Goal: Information Seeking & Learning: Learn about a topic

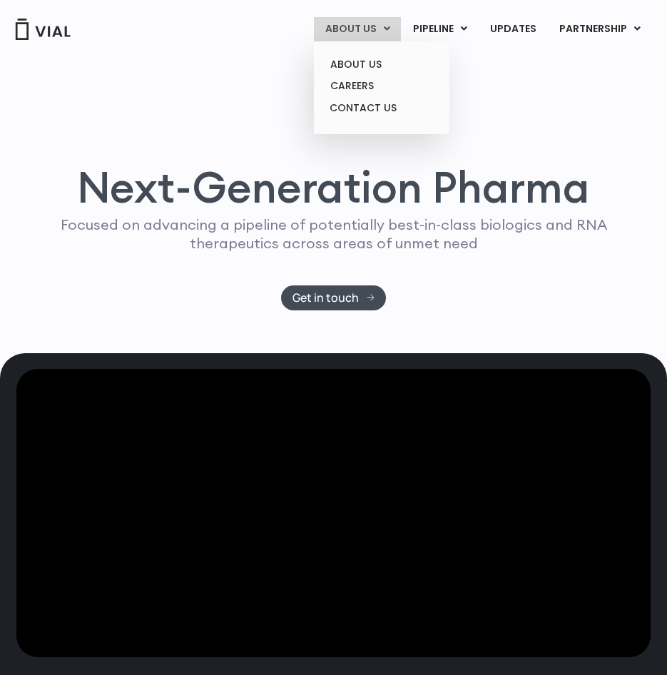
click at [375, 31] on link "ABOUT US" at bounding box center [357, 29] width 87 height 24
click at [363, 66] on link "ABOUT US" at bounding box center [381, 64] width 125 height 22
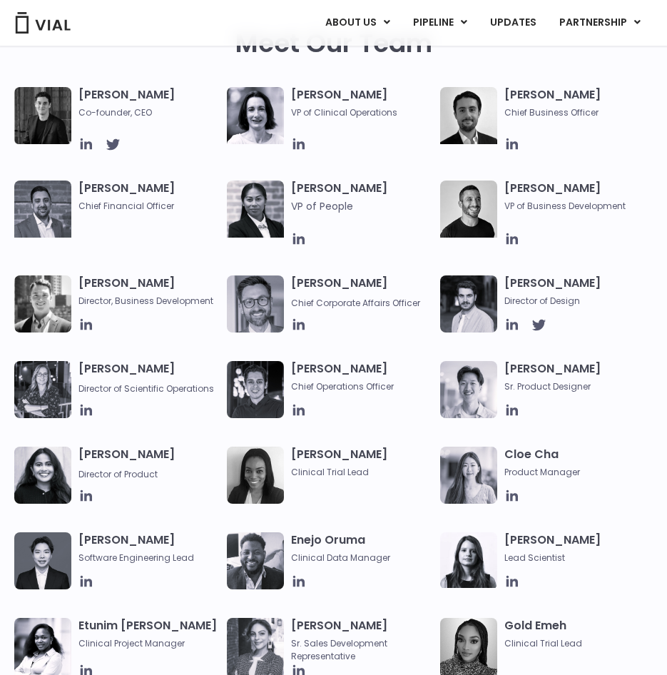
scroll to position [570, 0]
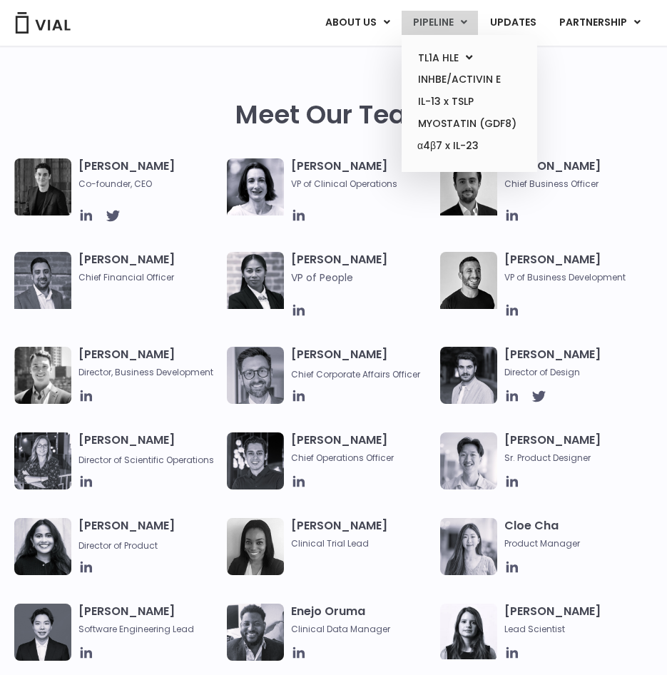
click at [438, 21] on link "PIPELINE" at bounding box center [439, 23] width 76 height 24
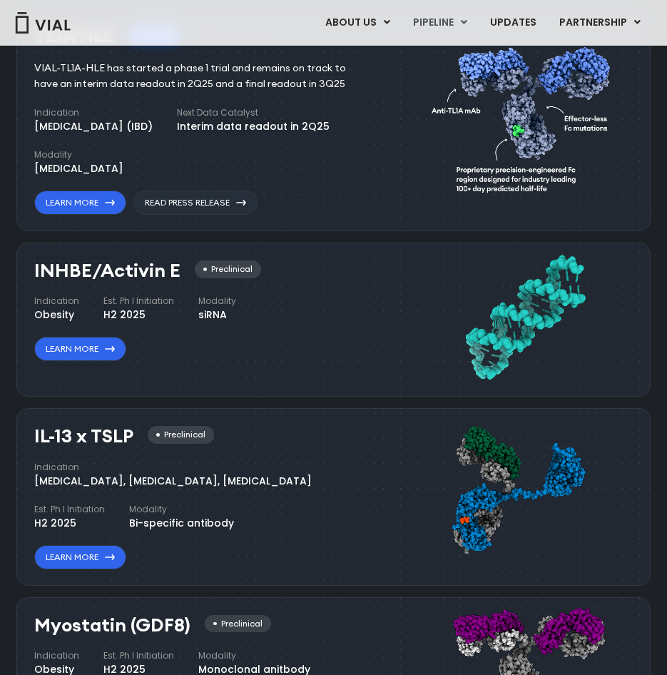
scroll to position [607, 0]
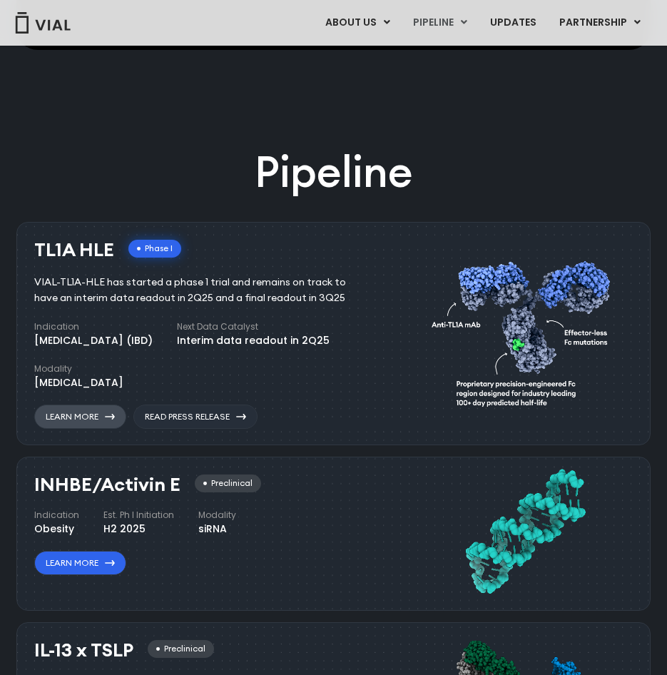
click at [113, 416] on icon at bounding box center [110, 417] width 10 height 6
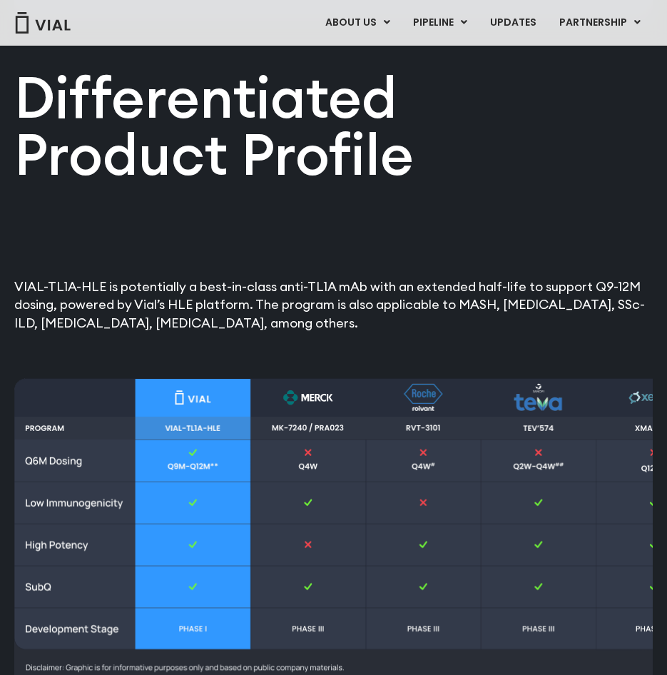
scroll to position [1758, 0]
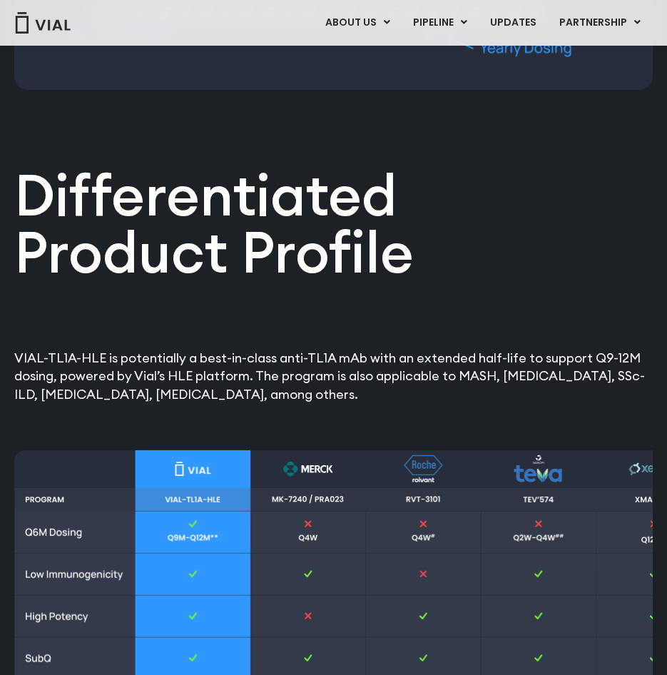
drag, startPoint x: 14, startPoint y: 358, endPoint x: 411, endPoint y: 387, distance: 397.5
click at [411, 387] on p "VIAL-TL1A-HLE is potentially a best-in-class anti-TL1A mAb with an extended hal…" at bounding box center [333, 376] width 638 height 55
copy p "VIAL-TL1A-HLE is potentially a best-in-class anti-TL1A mAb with an extended hal…"
click at [511, 291] on div "Differentiated Product Profile​ VIAL-TL1A-HLE is potentially a best-in-class an…" at bounding box center [333, 289] width 638 height 228
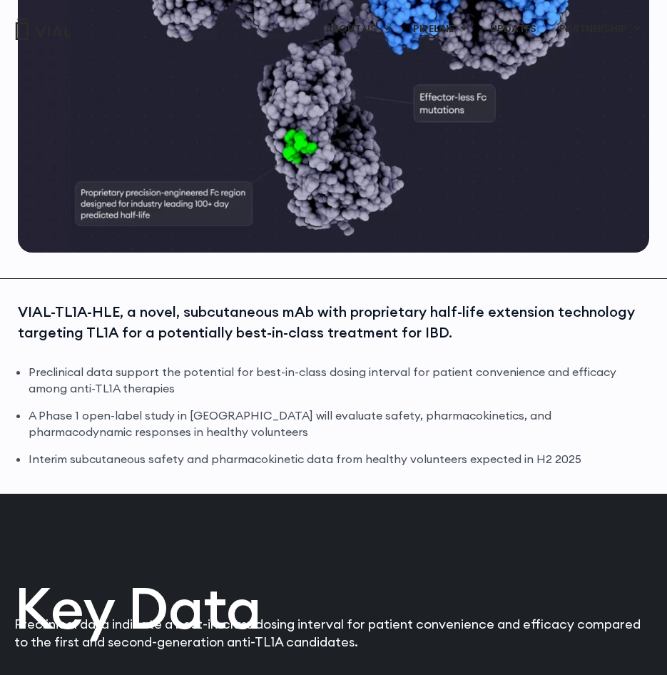
scroll to position [0, 0]
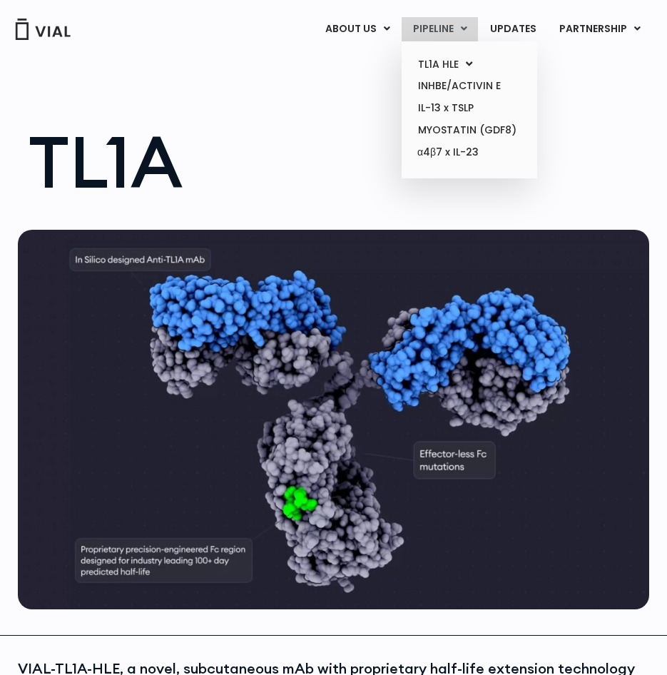
click at [446, 26] on link "PIPELINE" at bounding box center [439, 29] width 76 height 24
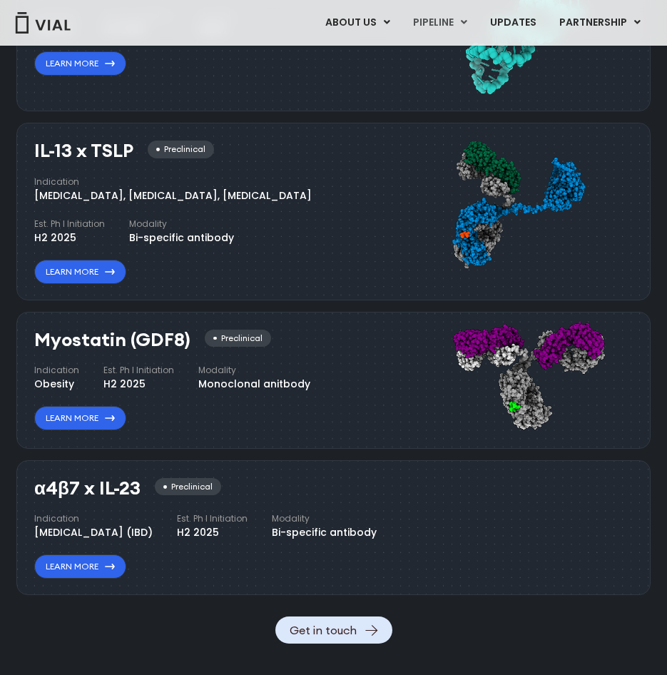
scroll to position [607, 0]
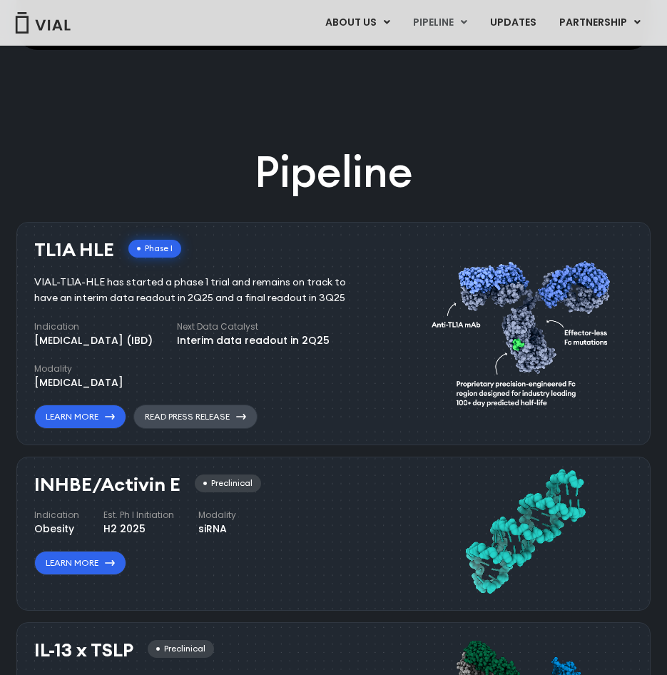
click at [211, 412] on link "Read Press Release" at bounding box center [195, 416] width 124 height 24
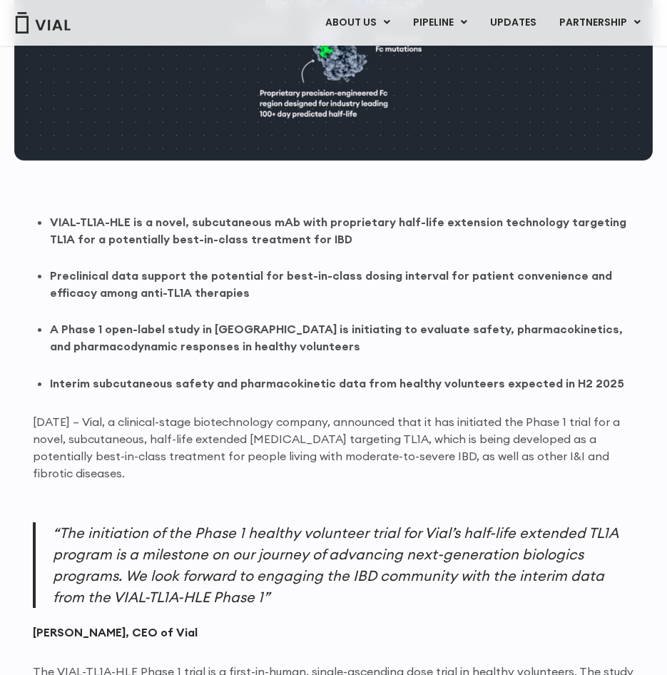
scroll to position [642, 0]
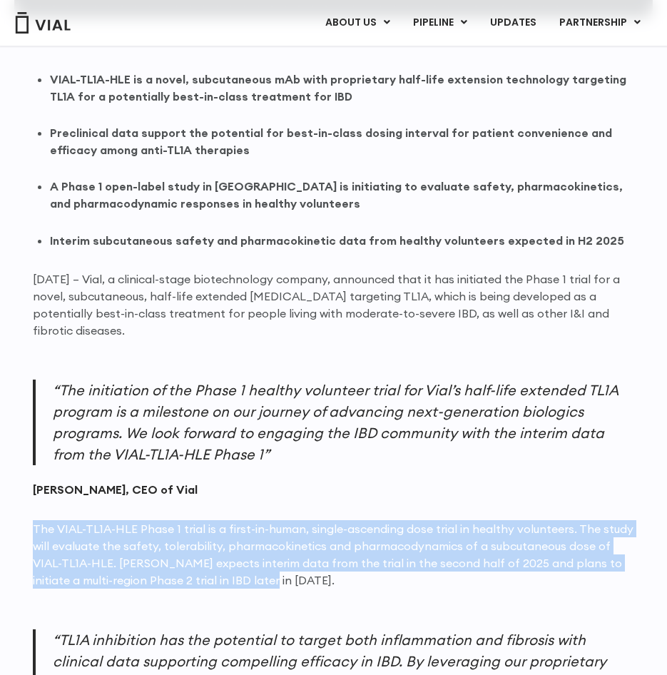
drag, startPoint x: 32, startPoint y: 524, endPoint x: 210, endPoint y: 574, distance: 184.4
click at [210, 574] on p "The VIAL-TL1A-HLE Phase 1 trial is a first-in-human, single-ascending dose tria…" at bounding box center [334, 554] width 602 height 68
copy p "The VIAL-TL1A-HLE Phase 1 trial is a first-in-human, single-ascending dose tria…"
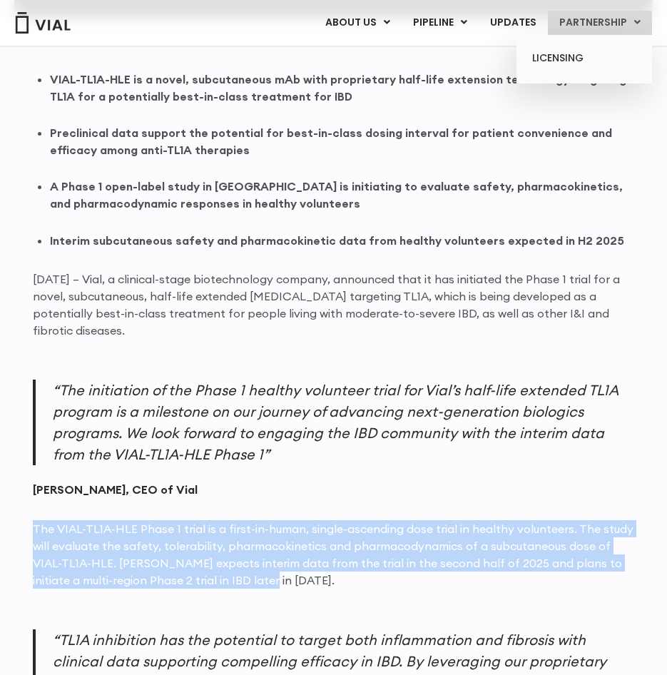
drag, startPoint x: 524, startPoint y: 26, endPoint x: 550, endPoint y: 17, distance: 27.1
click at [524, 26] on link "UPDATES" at bounding box center [512, 23] width 68 height 24
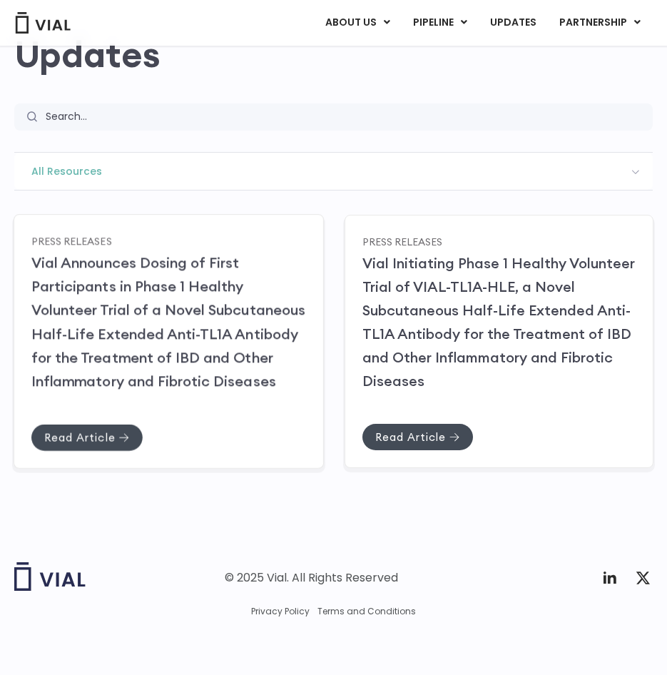
scroll to position [55, 0]
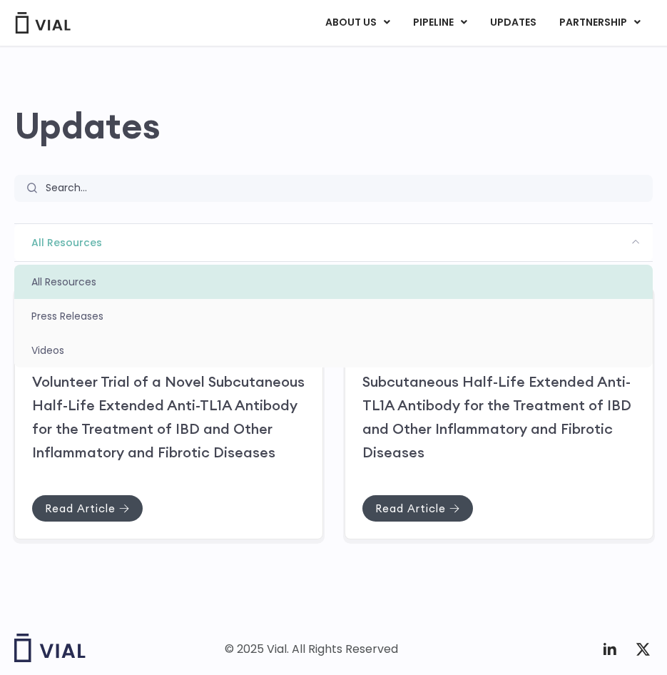
click at [623, 242] on span "All Resources" at bounding box center [333, 242] width 638 height 37
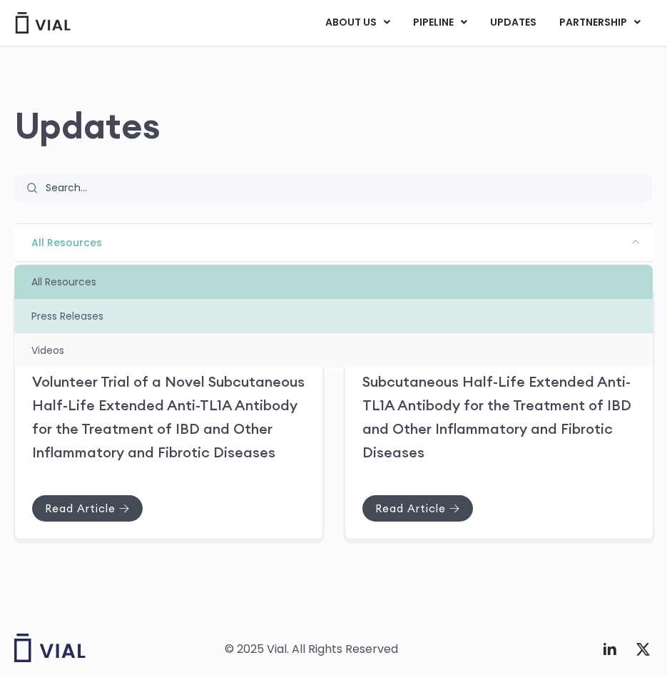
select select "https://vial.com/updates/pr/"
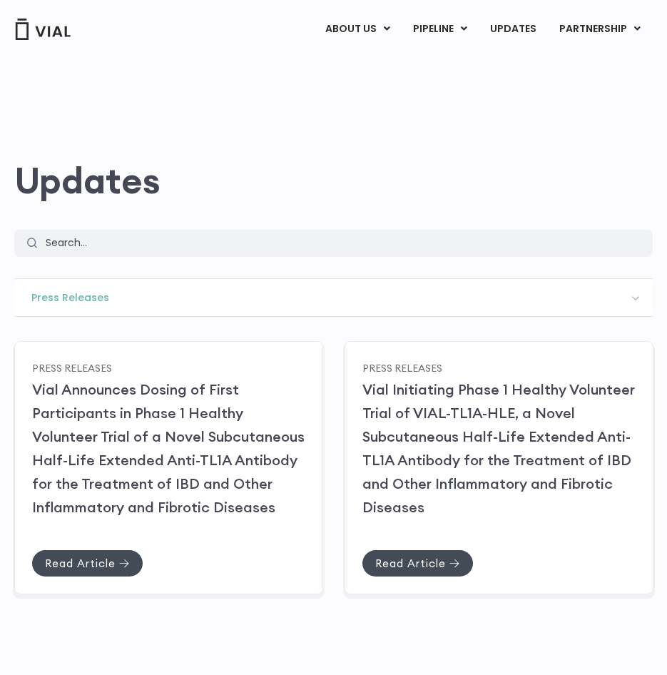
select select "[URL][DOMAIN_NAME]"
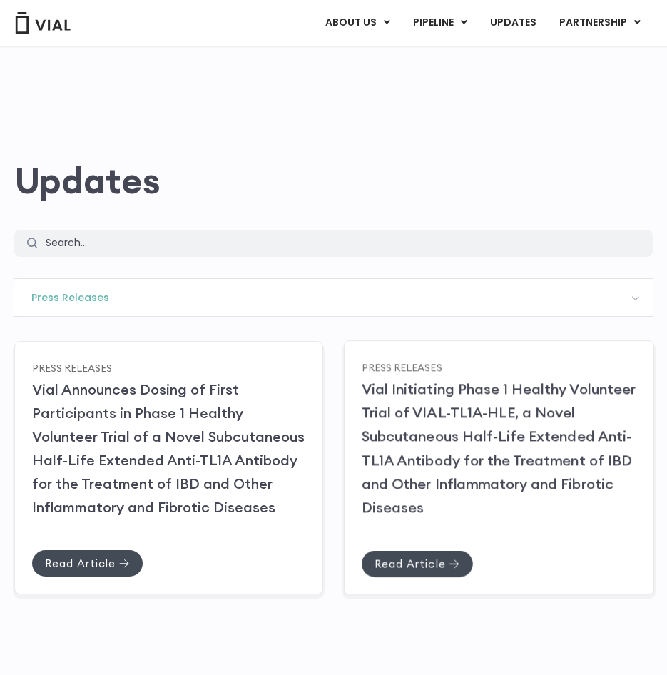
scroll to position [140, 0]
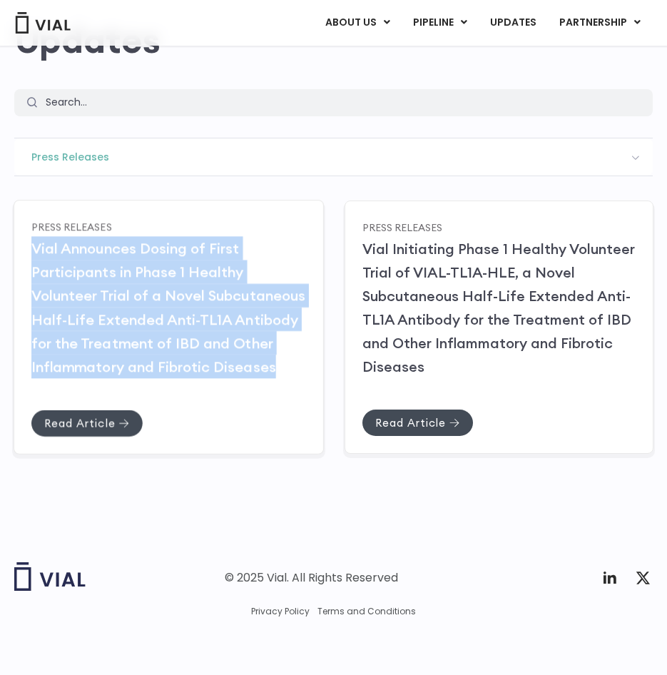
drag, startPoint x: 21, startPoint y: 245, endPoint x: 274, endPoint y: 358, distance: 277.1
click at [274, 358] on div "Press Releases Vial Announces Dosing of First Participants in Phase 1 Healthy V…" at bounding box center [169, 327] width 310 height 255
copy link "Vial Announces Dosing of First Participants in Phase 1 Healthy Volunteer Trial …"
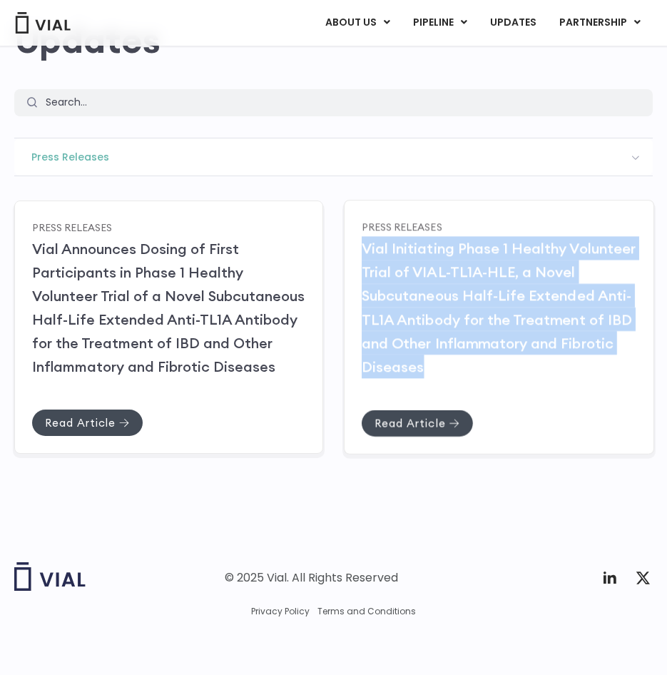
drag, startPoint x: 350, startPoint y: 242, endPoint x: 428, endPoint y: 359, distance: 140.4
click at [428, 359] on div "Press Releases Vial Initiating Phase 1 Healthy Volunteer Trial of VIAL-TL1A-HLE…" at bounding box center [498, 327] width 310 height 255
copy link "Vial Initiating Phase 1 Healthy Volunteer Trial of VIAL-TL1A-HLE, a Novel Subcu…"
click at [424, 414] on link "Read Article" at bounding box center [417, 422] width 111 height 26
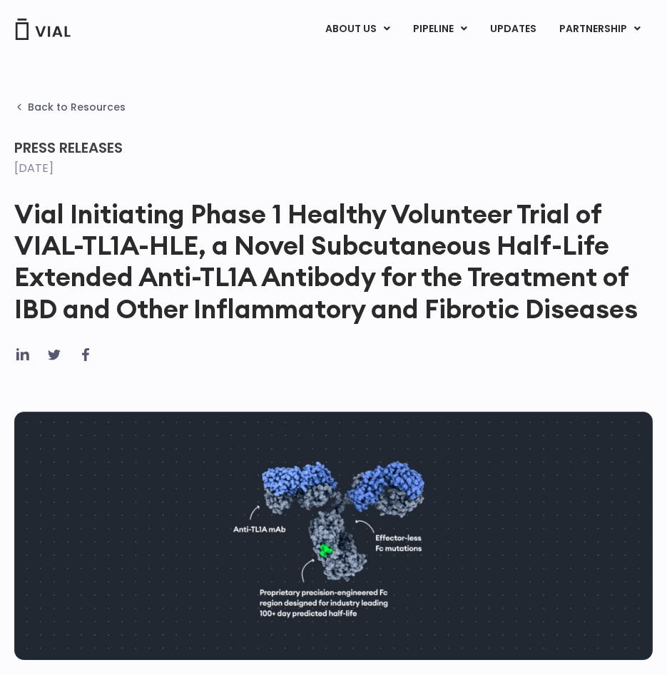
click at [50, 105] on span "Back to Resources" at bounding box center [77, 106] width 98 height 11
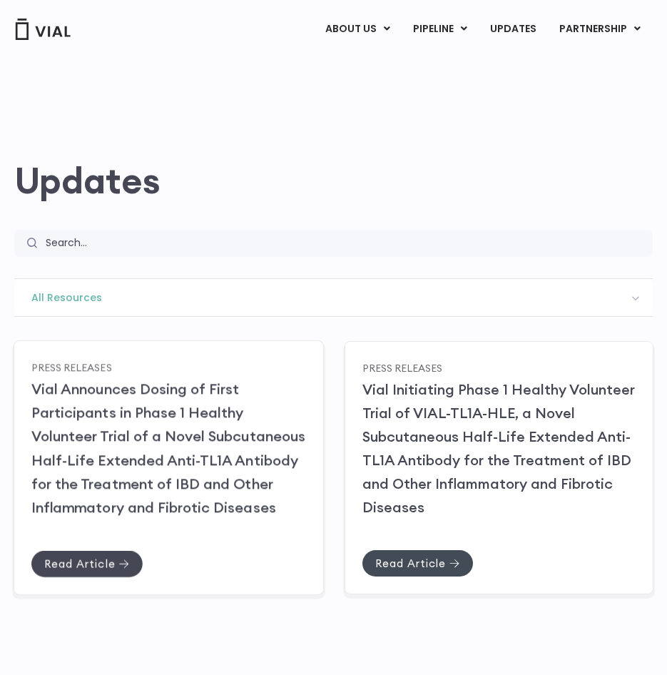
click at [107, 554] on link "Read Article" at bounding box center [86, 563] width 111 height 26
